Goal: Information Seeking & Learning: Check status

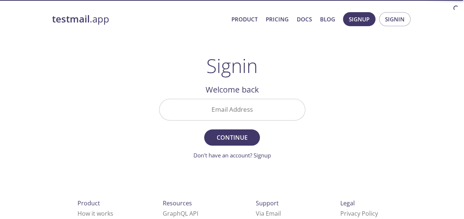
click at [218, 117] on input "Email Address" at bounding box center [233, 109] width 146 height 21
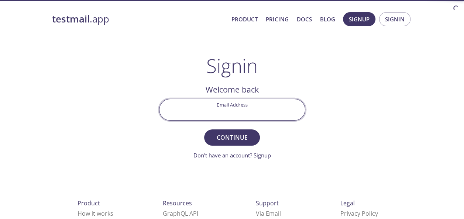
type input "[EMAIL_ADDRESS][DOMAIN_NAME]"
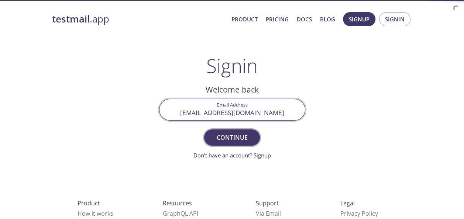
click at [239, 141] on span "Continue" at bounding box center [231, 138] width 39 height 10
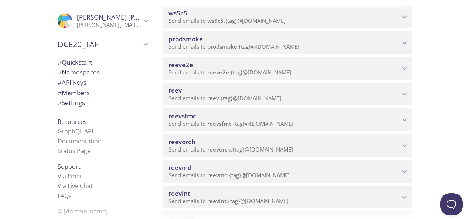
scroll to position [111, 0]
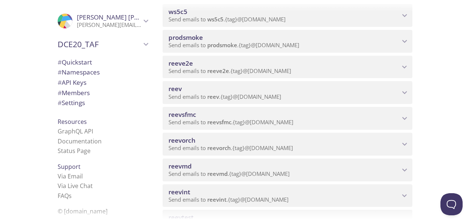
click at [403, 99] on div "reev Send emails to reev . {tag} @[DOMAIN_NAME]" at bounding box center [288, 92] width 250 height 23
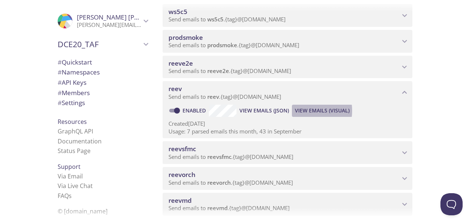
click at [295, 111] on span "View Emails (Visual)" at bounding box center [322, 110] width 55 height 9
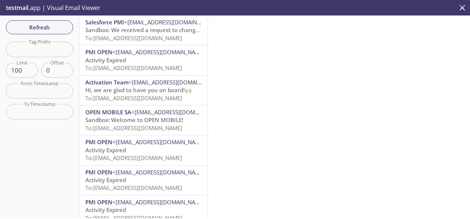
click at [31, 49] on input "text" at bounding box center [39, 49] width 67 height 15
paste input "reevtestautomated.[PERSON_NAME]"
type input "reevtestautomated.[PERSON_NAME]"
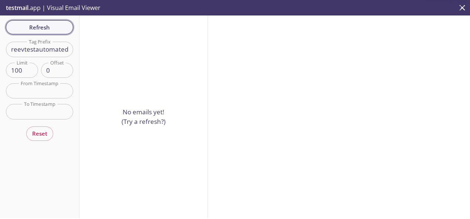
click at [33, 30] on span "Refresh" at bounding box center [39, 28] width 55 height 10
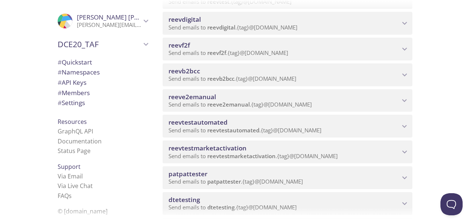
scroll to position [185, 0]
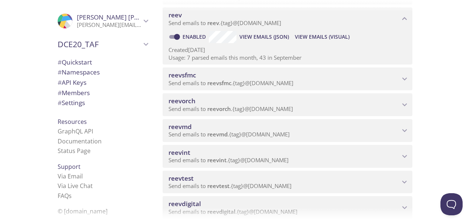
click at [324, 40] on span "View Emails (Visual)" at bounding box center [322, 37] width 55 height 9
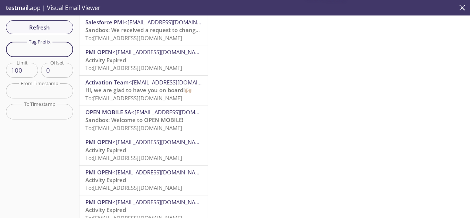
click at [52, 49] on input "text" at bounding box center [39, 49] width 67 height 15
paste input "reevtestautomated.[PERSON_NAME]"
type input "reevtestautomated.[PERSON_NAME]"
click at [50, 28] on div "Refresh Filters Tag Prefix reevtestautomated.[PERSON_NAME] Tag Prefix Limit 100…" at bounding box center [39, 117] width 79 height 203
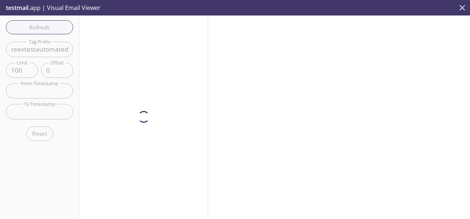
click at [466, 10] on icon "close" at bounding box center [462, 8] width 10 height 10
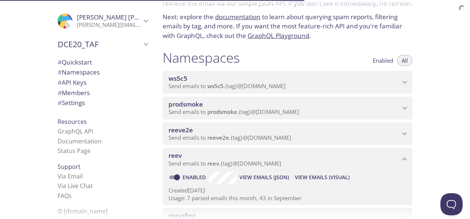
scroll to position [37, 0]
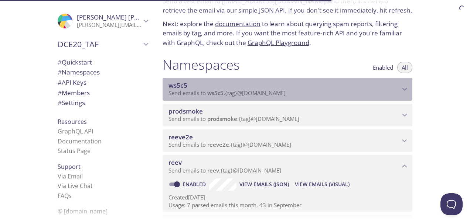
click at [289, 95] on p "Send emails to ws5c5 . {tag} @[DOMAIN_NAME]" at bounding box center [283, 93] width 231 height 7
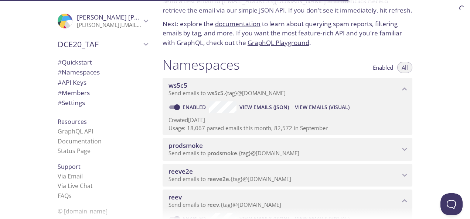
drag, startPoint x: 325, startPoint y: 106, endPoint x: 303, endPoint y: 107, distance: 22.6
click at [302, 108] on span "View Emails (Visual)" at bounding box center [322, 107] width 55 height 9
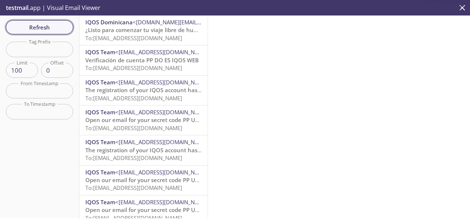
click at [51, 26] on span "Refresh" at bounding box center [39, 28] width 55 height 10
click at [39, 46] on input "text" at bounding box center [39, 49] width 67 height 15
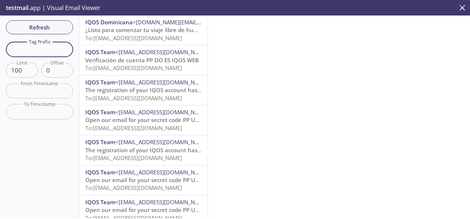
paste input "reevtestautomated.[PERSON_NAME]"
type input "reevtestautomated.[PERSON_NAME]"
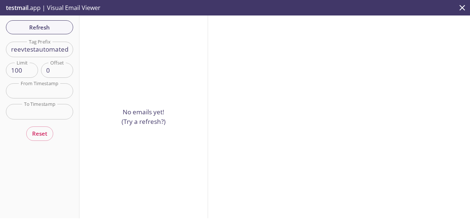
click at [462, 9] on icon "close" at bounding box center [462, 8] width 10 height 10
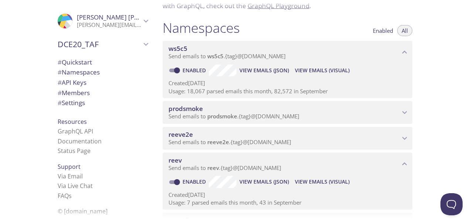
scroll to position [111, 0]
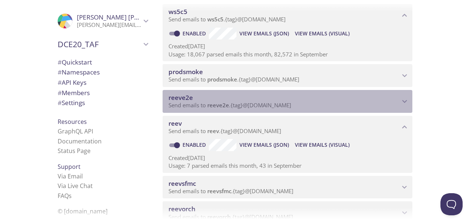
click at [329, 100] on span "reeve2e" at bounding box center [283, 98] width 231 height 8
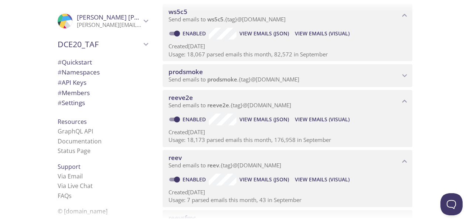
click at [312, 122] on span "View Emails (Visual)" at bounding box center [322, 119] width 55 height 9
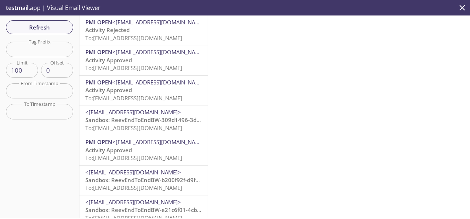
click at [32, 49] on input "text" at bounding box center [39, 49] width 67 height 15
paste input "reevtestautomated.[PERSON_NAME]"
type input "reevtestautomated.[PERSON_NAME]"
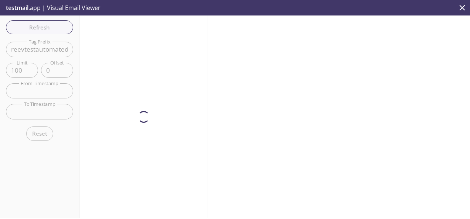
click at [460, 7] on icon "close" at bounding box center [462, 8] width 10 height 10
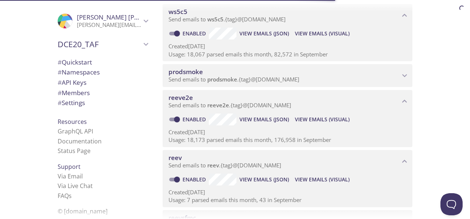
click at [141, 44] on icon "DCE20_TAF" at bounding box center [146, 45] width 10 height 10
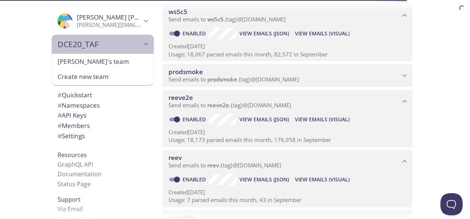
click at [144, 44] on icon "DCE20_TAF" at bounding box center [146, 43] width 5 height 3
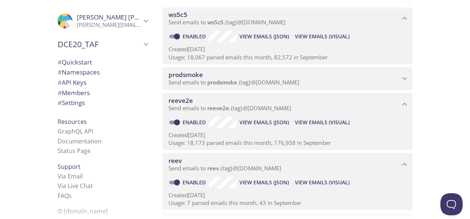
scroll to position [111, 0]
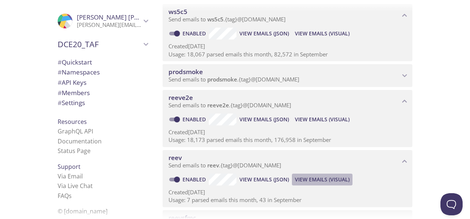
click at [327, 182] on span "View Emails (Visual)" at bounding box center [322, 179] width 55 height 9
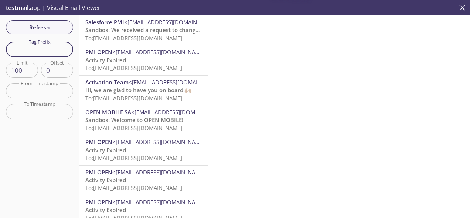
click at [43, 48] on input "text" at bounding box center [39, 49] width 67 height 15
paste input "[URL][DOMAIN_NAME]"
type input "[URL][DOMAIN_NAME]"
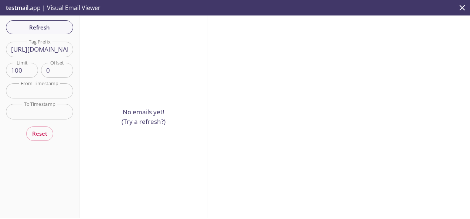
click at [49, 52] on input "[URL][DOMAIN_NAME]" at bounding box center [39, 49] width 67 height 15
paste input "reevtestautomated.[PERSON_NAME]"
type input "reevtestautomated.[PERSON_NAME]"
click at [13, 51] on input "reevtestautomated.[PERSON_NAME]" at bounding box center [39, 49] width 67 height 15
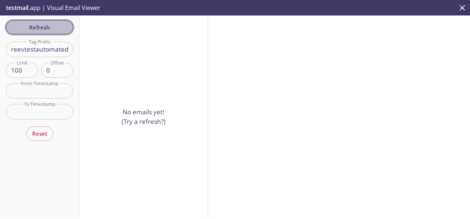
click at [33, 24] on span "Refresh" at bounding box center [39, 28] width 55 height 10
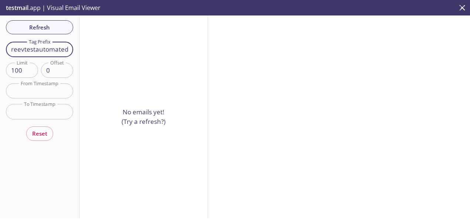
click at [31, 52] on input "reevtestautomated.[PERSON_NAME]" at bounding box center [39, 49] width 67 height 15
drag, startPoint x: 69, startPoint y: 51, endPoint x: 44, endPoint y: 45, distance: 25.2
click at [44, 45] on input "reevtestautomated.[PERSON_NAME]" at bounding box center [39, 49] width 67 height 15
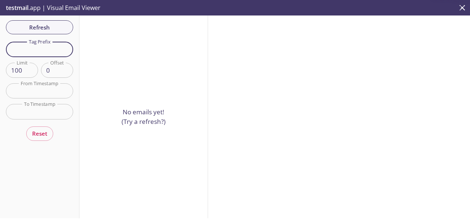
click at [49, 20] on div "Refresh Filters Tag Prefix Tag Prefix Limit 100 Limit Offset 0 Offset From Time…" at bounding box center [39, 117] width 79 height 203
click at [48, 22] on div "Refresh Filters Tag Prefix Tag Prefix Limit 100 Limit Offset 0 Offset From Time…" at bounding box center [39, 117] width 79 height 203
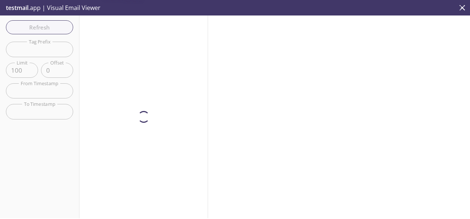
click at [48, 24] on div "Refresh Filters Tag Prefix Tag Prefix Limit 100 Limit Offset 0 Offset From Time…" at bounding box center [39, 117] width 79 height 203
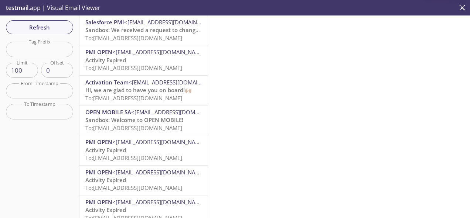
click at [140, 35] on span "To: [EMAIL_ADDRESS][DOMAIN_NAME]" at bounding box center [133, 37] width 97 height 7
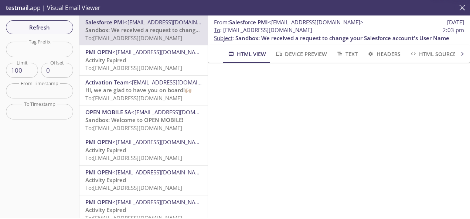
click at [464, 8] on icon "close" at bounding box center [462, 8] width 10 height 10
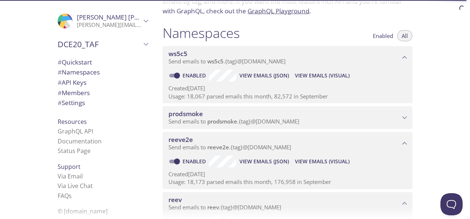
scroll to position [37, 0]
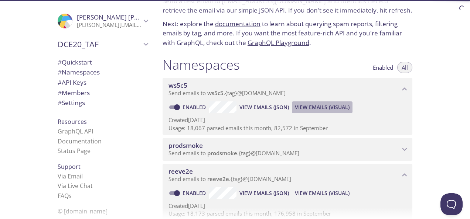
click at [323, 106] on span "View Emails (Visual)" at bounding box center [322, 107] width 55 height 9
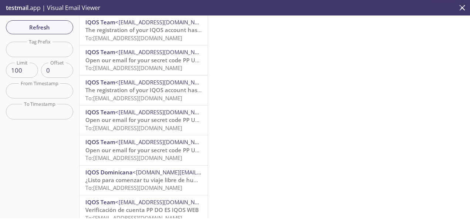
click at [150, 27] on span "The registration of your IQOS account has been confirmed" at bounding box center [163, 29] width 156 height 7
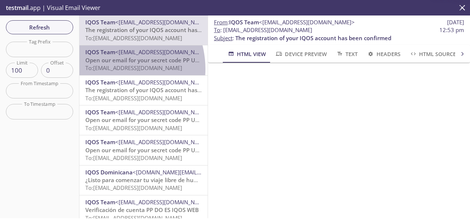
click at [108, 69] on span "To: [EMAIL_ADDRESS][DOMAIN_NAME]" at bounding box center [133, 67] width 97 height 7
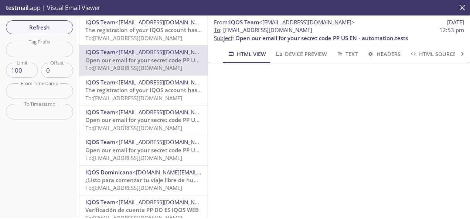
click at [146, 86] on p "The registration of your IQOS account has been confirmed To: [EMAIL_ADDRESS][DO…" at bounding box center [143, 94] width 116 height 16
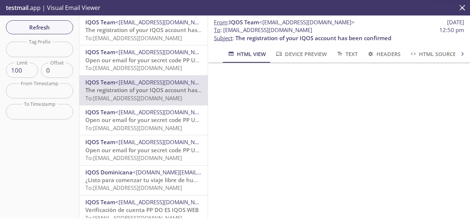
click at [157, 30] on span "The registration of your IQOS account has been confirmed" at bounding box center [163, 29] width 156 height 7
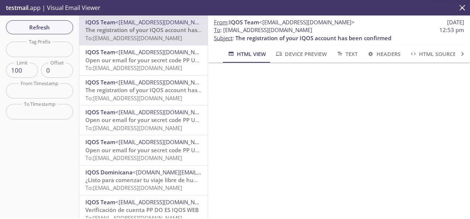
click at [460, 9] on icon "close" at bounding box center [462, 8] width 6 height 6
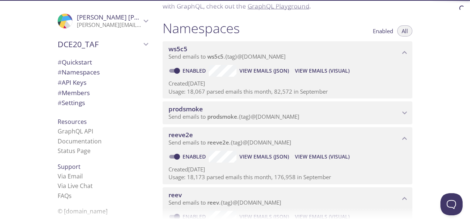
scroll to position [74, 0]
click at [329, 119] on p "Send emails to prodsmoke . {tag} @[DOMAIN_NAME]" at bounding box center [283, 116] width 231 height 7
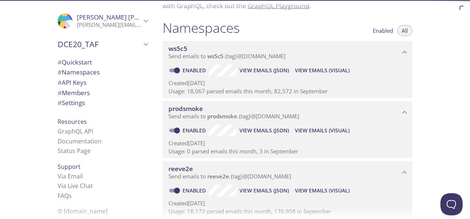
scroll to position [148, 0]
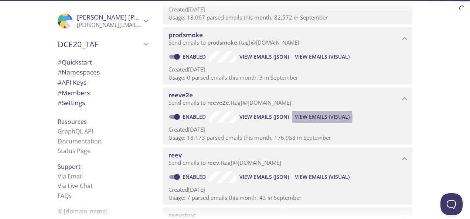
click at [313, 117] on span "View Emails (Visual)" at bounding box center [322, 117] width 55 height 9
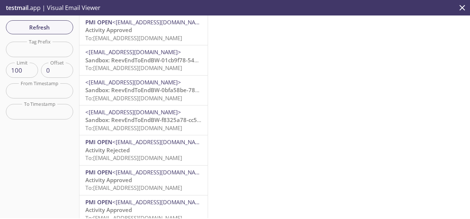
click at [122, 41] on span "To: [EMAIL_ADDRESS][DOMAIN_NAME]" at bounding box center [133, 37] width 97 height 7
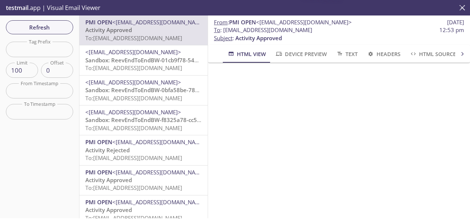
click at [462, 7] on icon "close" at bounding box center [462, 8] width 6 height 6
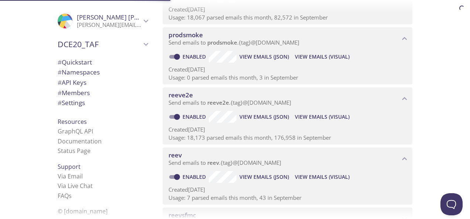
scroll to position [37, 0]
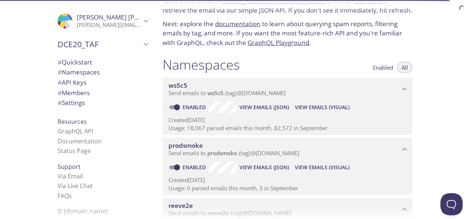
click at [328, 108] on span "View Emails (Visual)" at bounding box center [322, 107] width 55 height 9
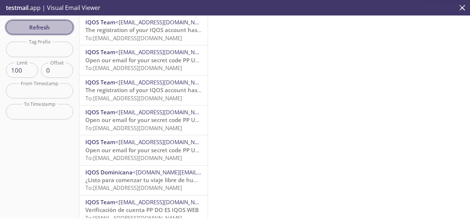
click at [55, 30] on span "Refresh" at bounding box center [39, 28] width 55 height 10
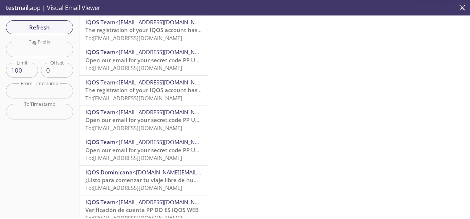
click at [162, 25] on span "<[EMAIL_ADDRESS][DOMAIN_NAME]>" at bounding box center [163, 21] width 96 height 7
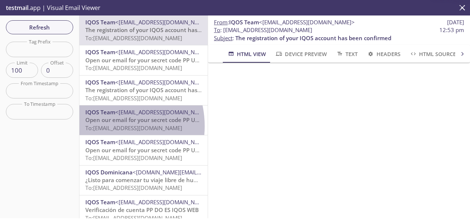
click at [103, 126] on span "To: [EMAIL_ADDRESS][DOMAIN_NAME]" at bounding box center [133, 127] width 97 height 7
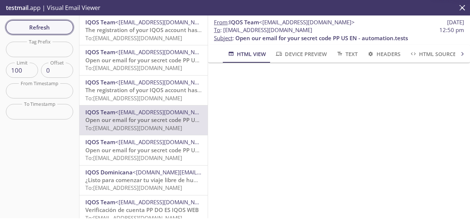
click at [44, 32] on button "Refresh" at bounding box center [39, 27] width 67 height 14
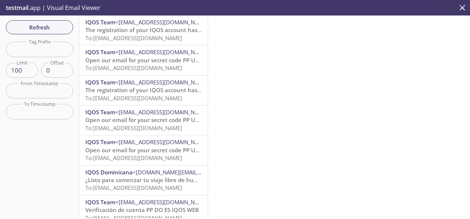
click at [122, 21] on span "<[EMAIL_ADDRESS][DOMAIN_NAME]>" at bounding box center [163, 21] width 96 height 7
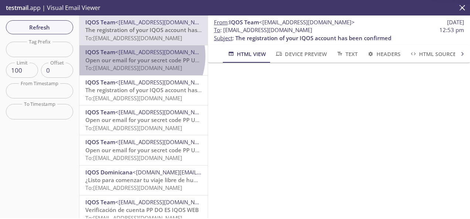
click at [135, 56] on span "<[EMAIL_ADDRESS][DOMAIN_NAME]>" at bounding box center [163, 51] width 96 height 7
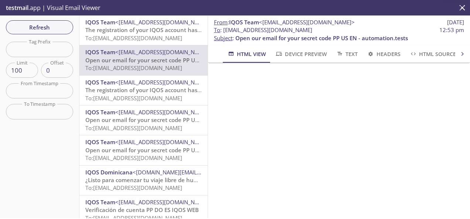
click at [126, 112] on span "<[EMAIL_ADDRESS][DOMAIN_NAME]>" at bounding box center [163, 112] width 96 height 7
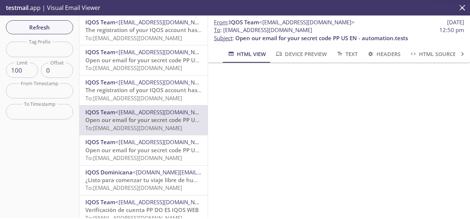
click at [461, 11] on icon "close" at bounding box center [462, 8] width 10 height 10
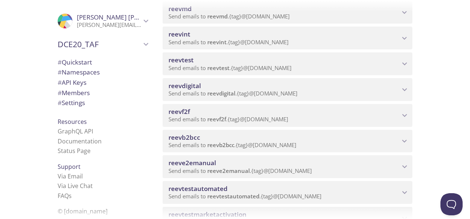
scroll to position [443, 0]
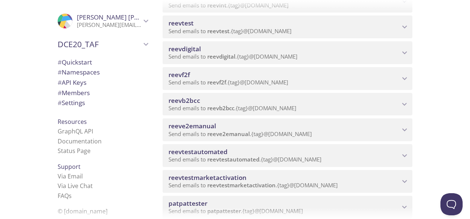
click at [202, 153] on span "reevtestautomated" at bounding box center [197, 152] width 59 height 8
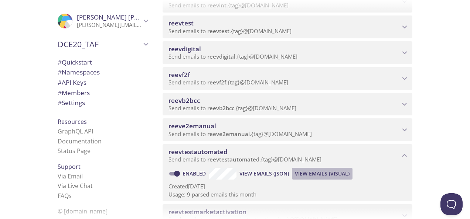
click at [321, 174] on span "View Emails (Visual)" at bounding box center [322, 174] width 55 height 9
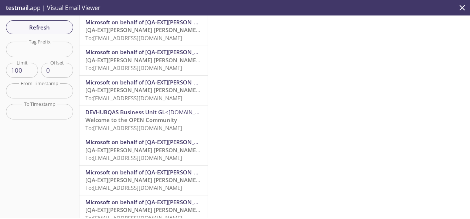
click at [120, 34] on span "[QA-EXT][PERSON_NAME] [PERSON_NAME] International account email verification co…" at bounding box center [202, 29] width 235 height 7
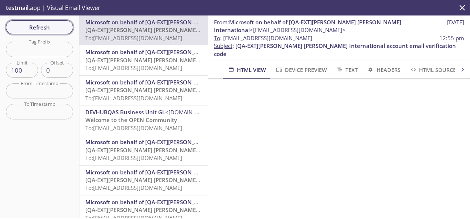
click at [58, 25] on span "Refresh" at bounding box center [39, 28] width 55 height 10
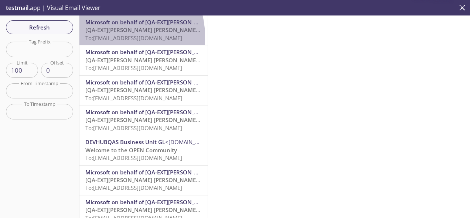
click at [113, 37] on span "To: [EMAIL_ADDRESS][DOMAIN_NAME]" at bounding box center [133, 37] width 97 height 7
